Goal: Transaction & Acquisition: Download file/media

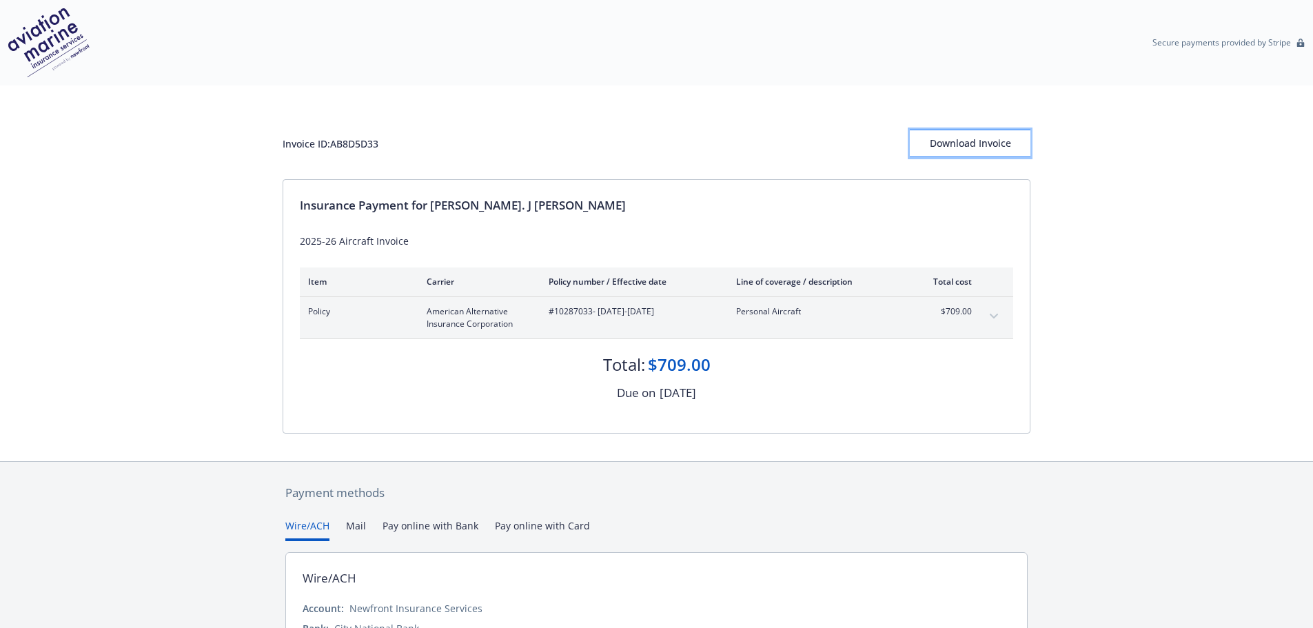
click at [1022, 141] on button "Download Invoice" at bounding box center [970, 144] width 121 height 28
